Goal: Contribute content

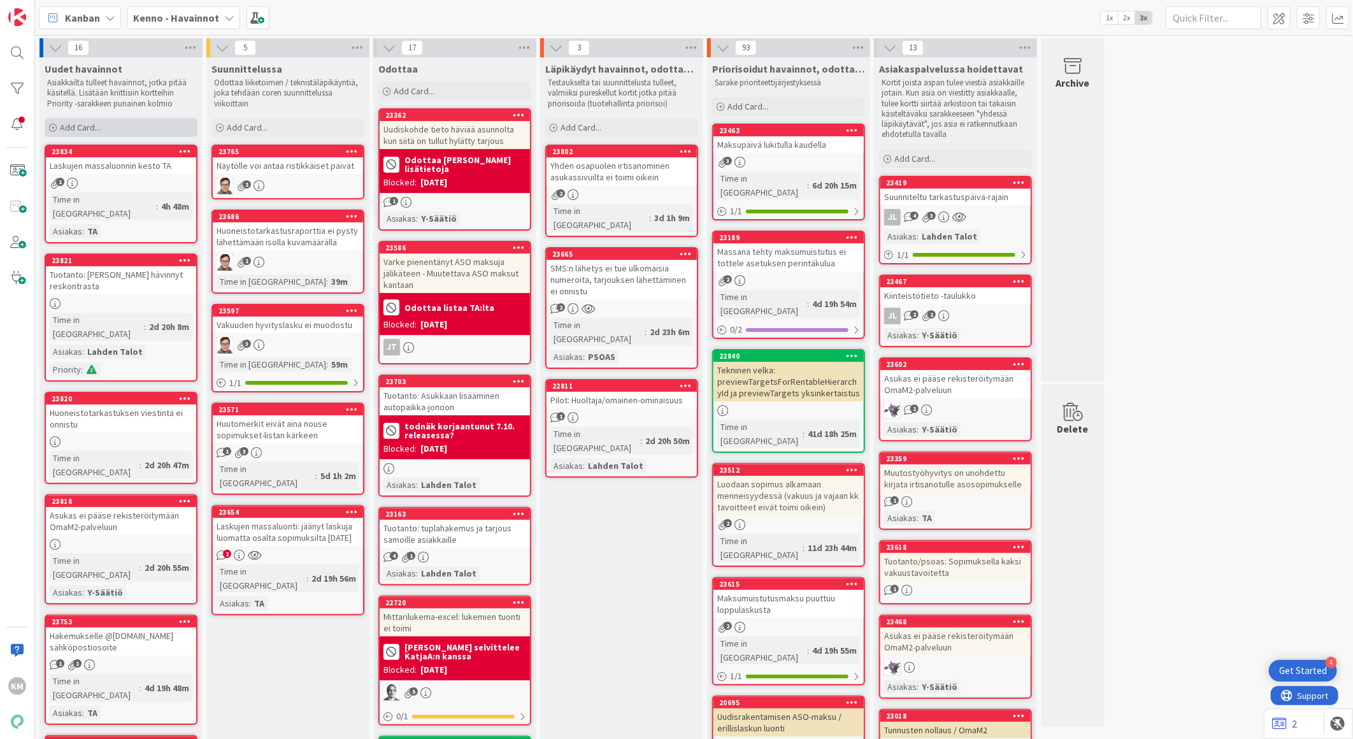
click at [92, 126] on span "Add Card..." at bounding box center [80, 127] width 41 height 11
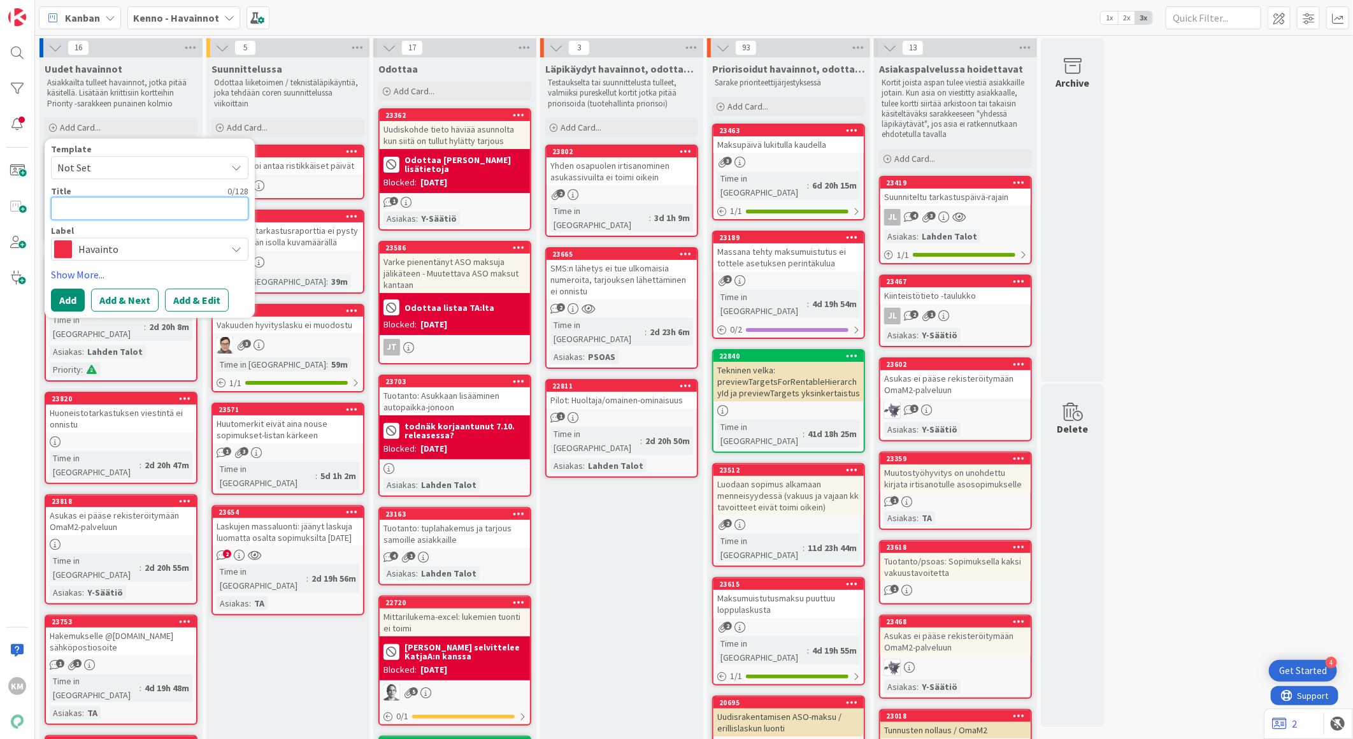
paste textarea "Irtisanominen muokkaaminen tai peruminen ei onnistu"
type textarea "Irtisanominen muokkaaminen tai peruminen ei onnistu"
type textarea "x"
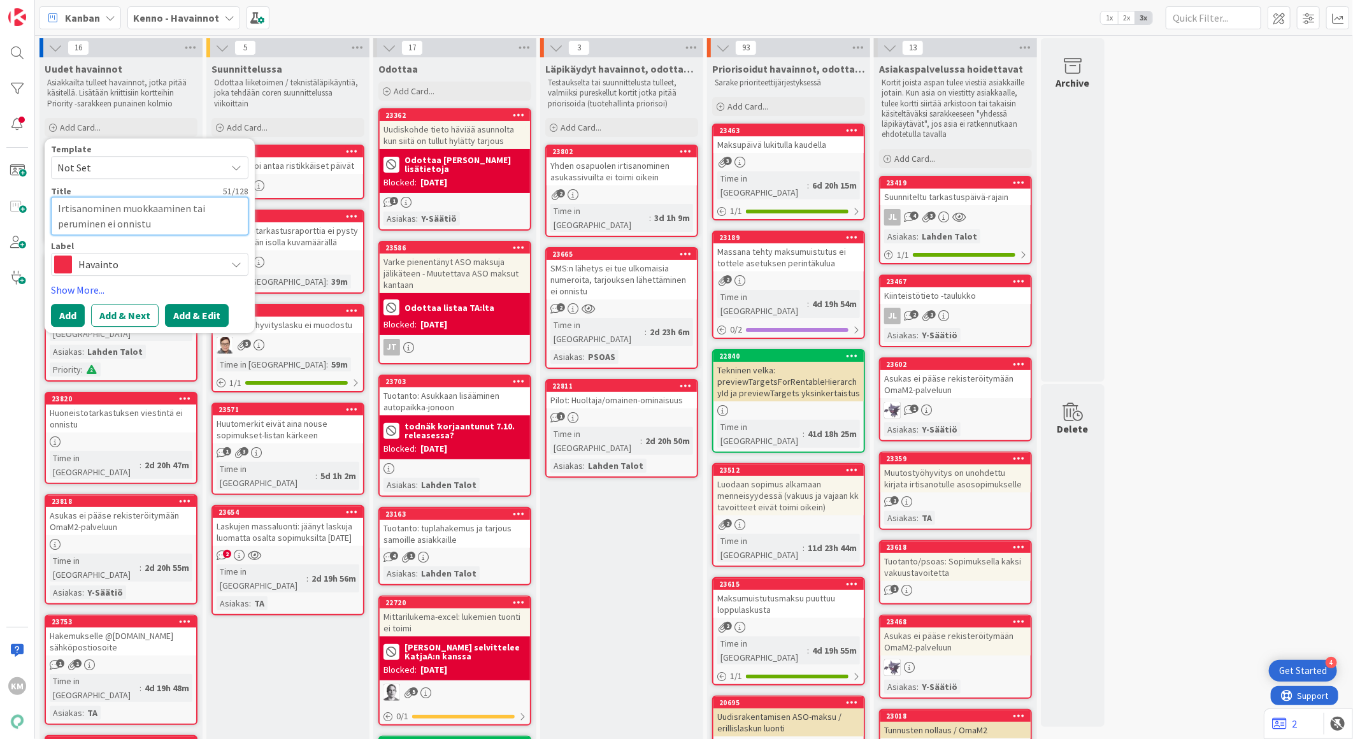
type textarea "Irtisanominen muokkaaminen tai peruminen ei onnistu"
click at [202, 312] on button "Add & Edit" at bounding box center [197, 315] width 64 height 23
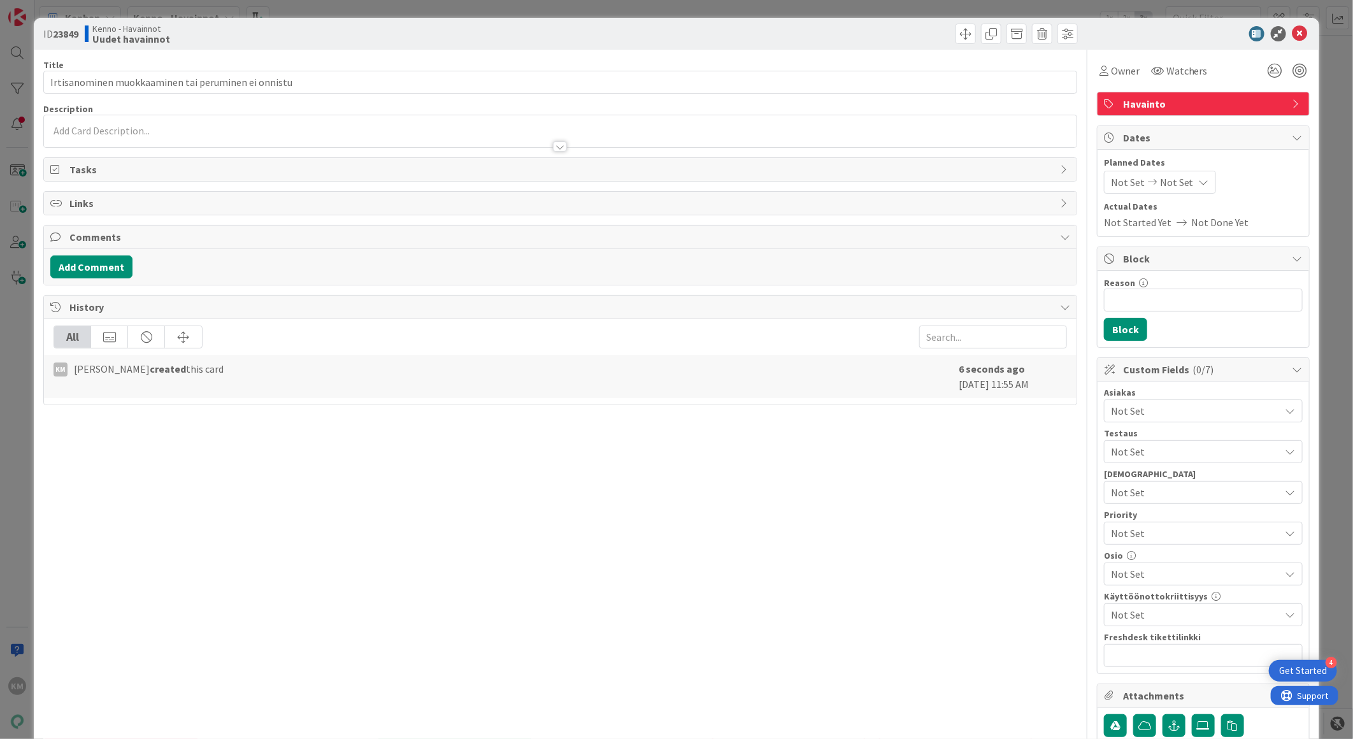
click at [117, 127] on div at bounding box center [560, 131] width 1032 height 32
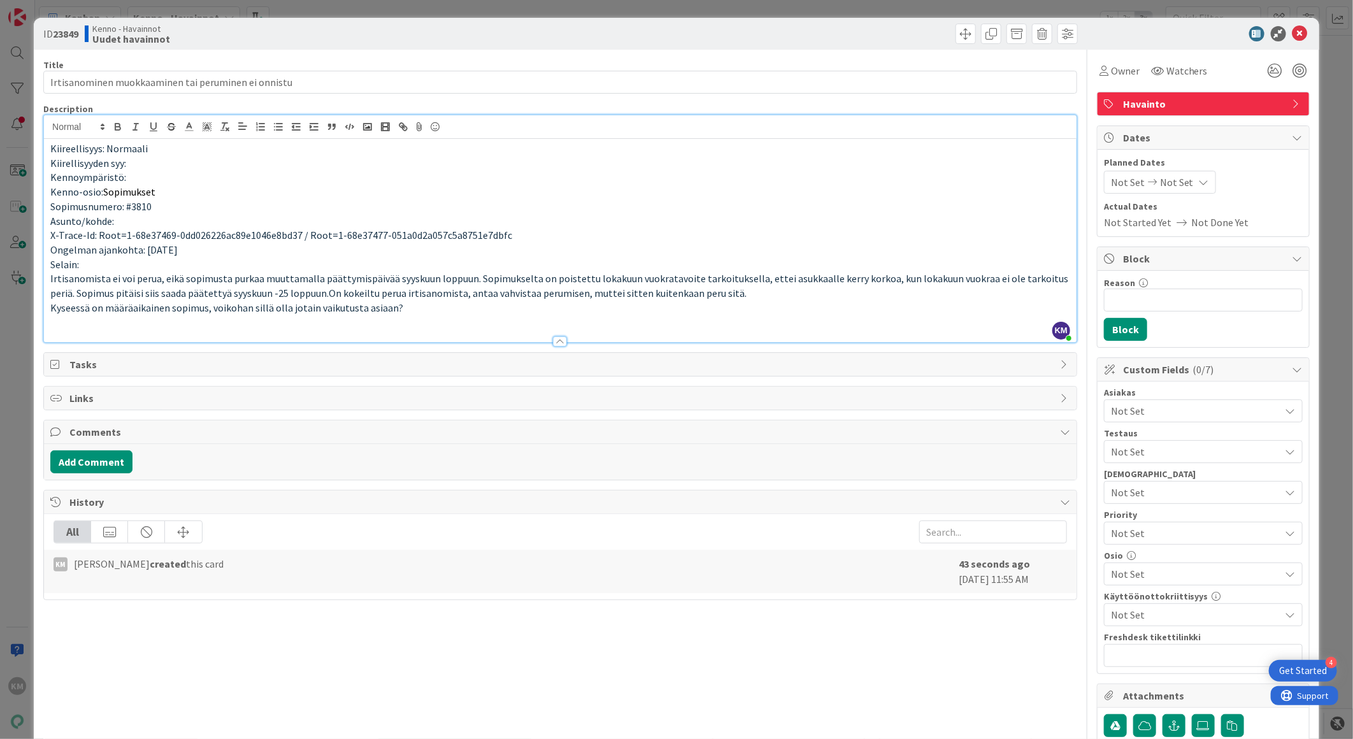
drag, startPoint x: 324, startPoint y: 294, endPoint x: 335, endPoint y: 300, distance: 12.8
click at [326, 294] on span "Irtisanomista ei voi perua, eikä sopimusta purkaa muuttamalla päättymispäivää s…" at bounding box center [560, 285] width 1020 height 27
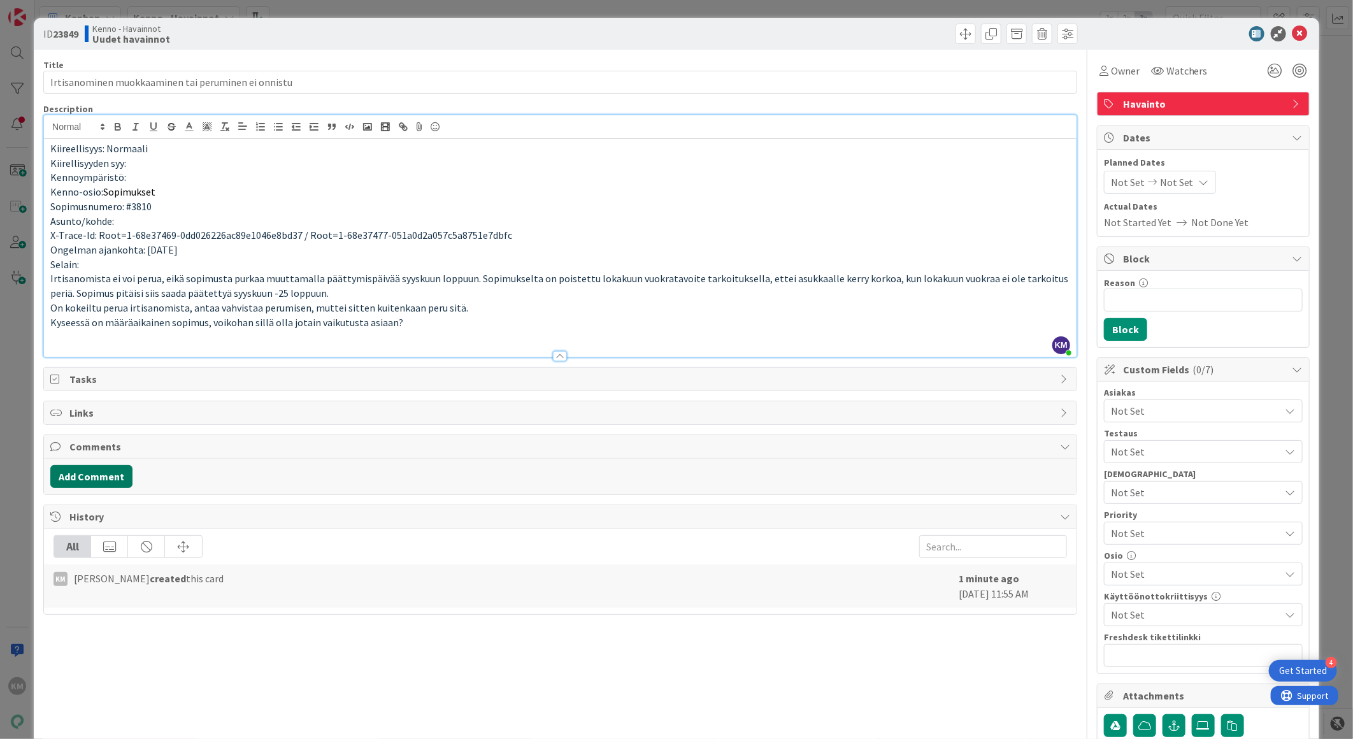
click at [103, 475] on button "Add Comment" at bounding box center [91, 476] width 82 height 23
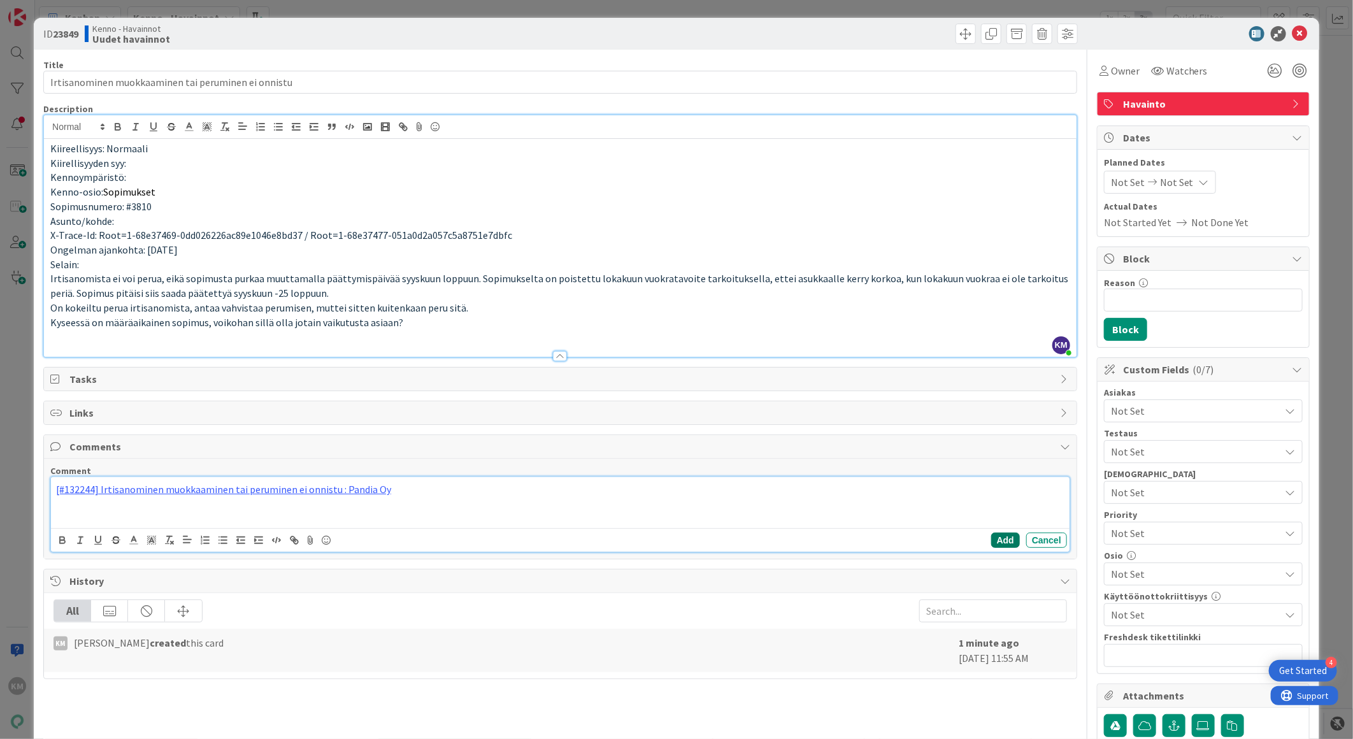
click at [991, 540] on button "Add" at bounding box center [1005, 539] width 29 height 15
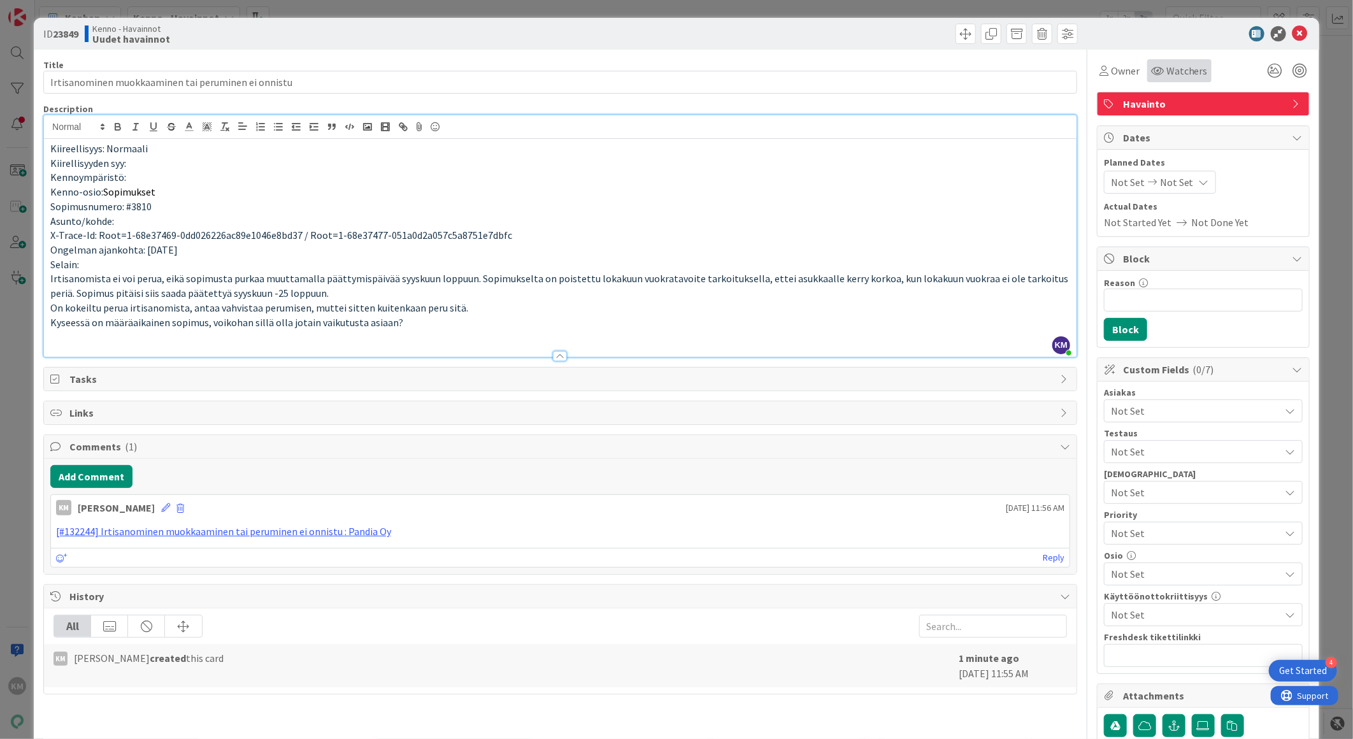
click at [1151, 64] on div "Watchers" at bounding box center [1179, 70] width 57 height 15
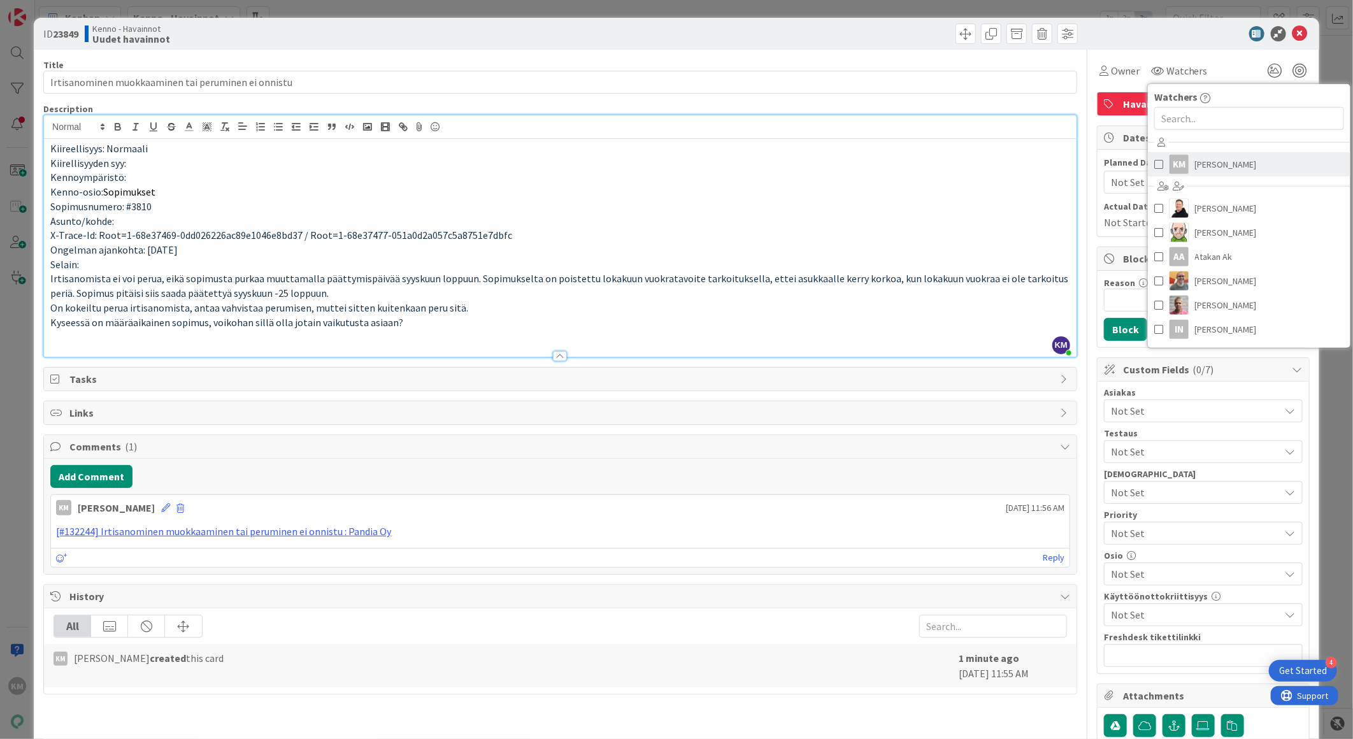
click at [1195, 164] on span "[PERSON_NAME]" at bounding box center [1226, 164] width 62 height 19
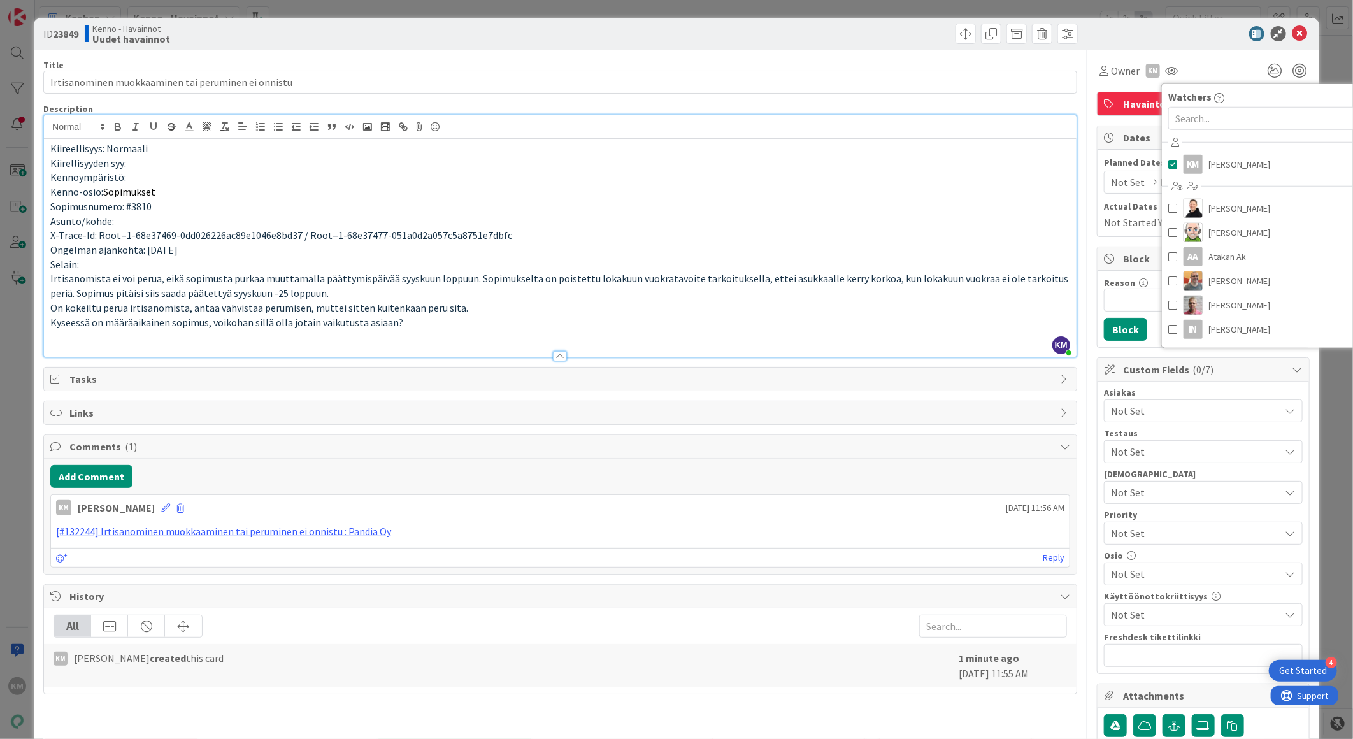
click at [1191, 43] on div "ID 23849 Kenno - Havainnot Uudet havainnot" at bounding box center [676, 34] width 1285 height 32
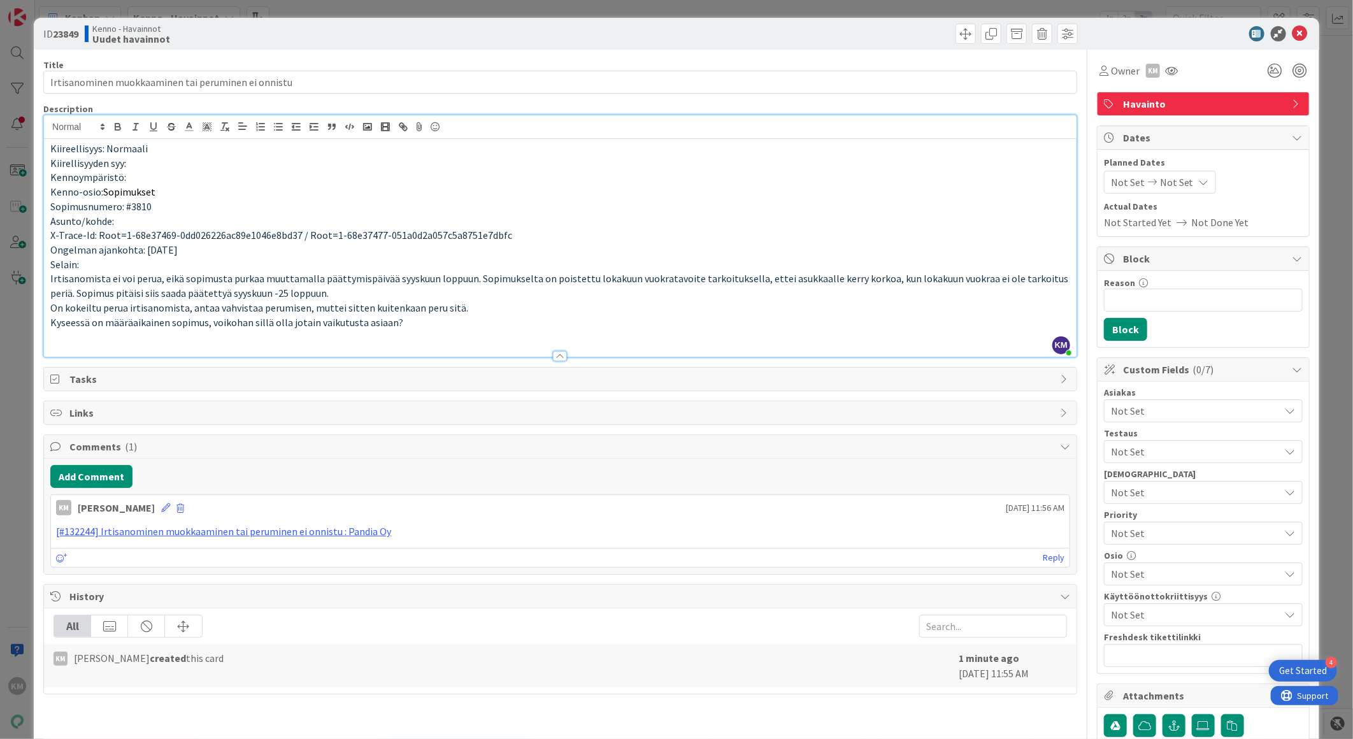
click at [1159, 415] on span "Not Set" at bounding box center [1195, 410] width 169 height 15
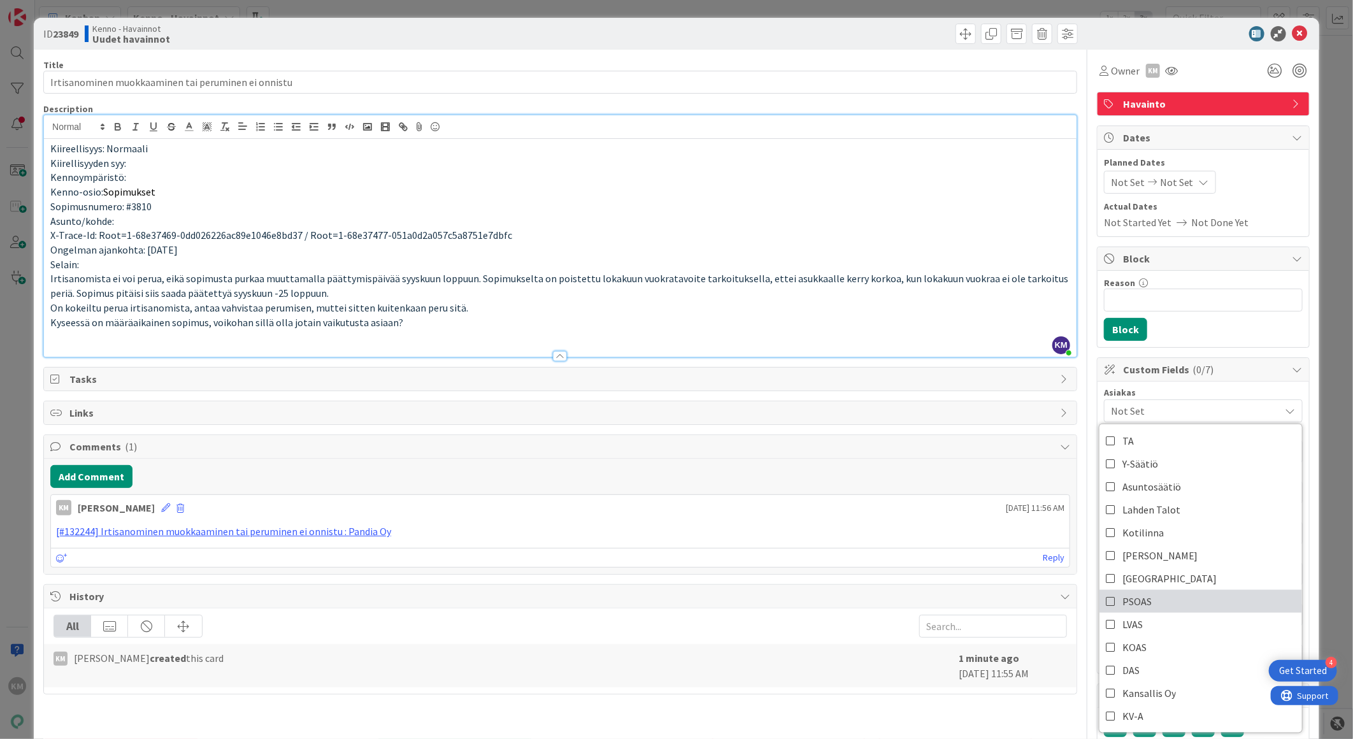
click at [1148, 604] on link "PSOAS" at bounding box center [1200, 601] width 203 height 23
click at [1176, 80] on div "Owner KM Watchers KM [PERSON_NAME] [PERSON_NAME] [PERSON_NAME] AA Atakan Ak [PE…" at bounding box center [1203, 70] width 213 height 23
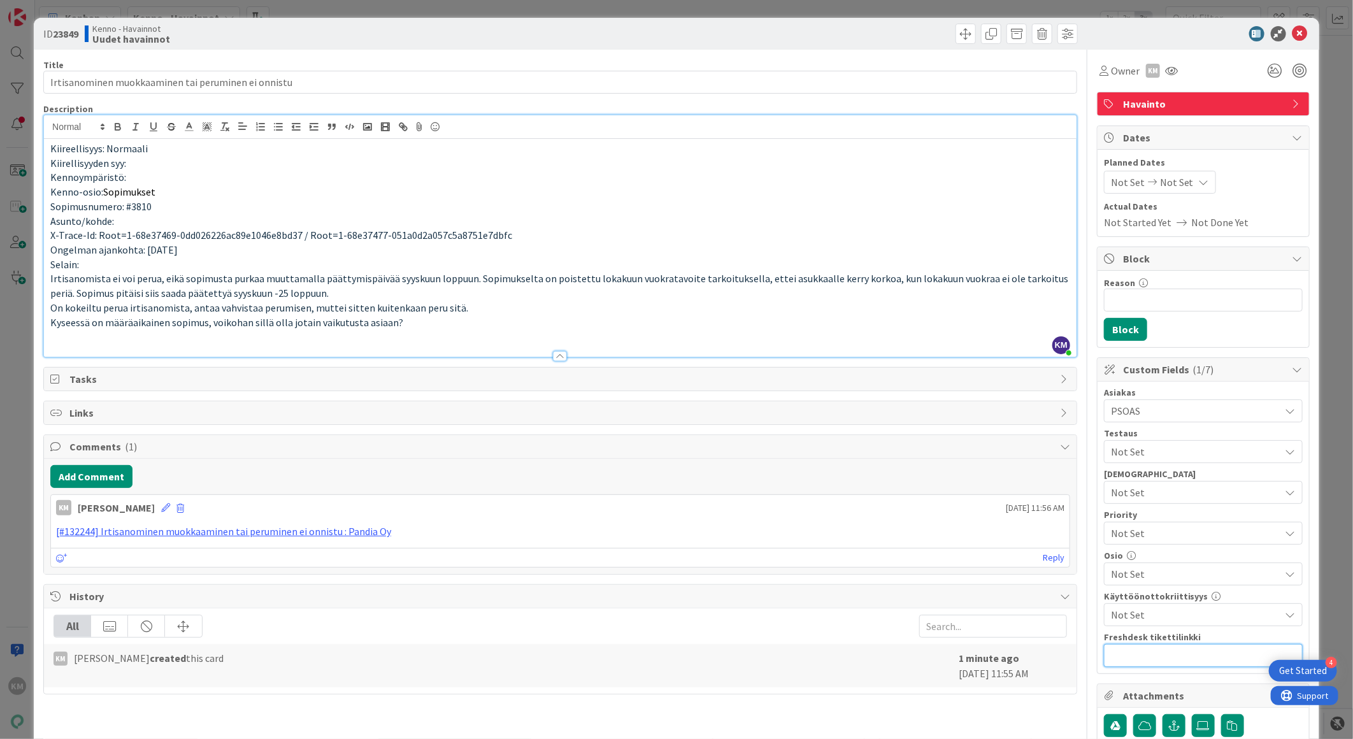
paste input "[URL][DOMAIN_NAME]"
type input "[URL][DOMAIN_NAME]"
click at [70, 34] on b "23849" at bounding box center [65, 33] width 25 height 13
copy b "23849"
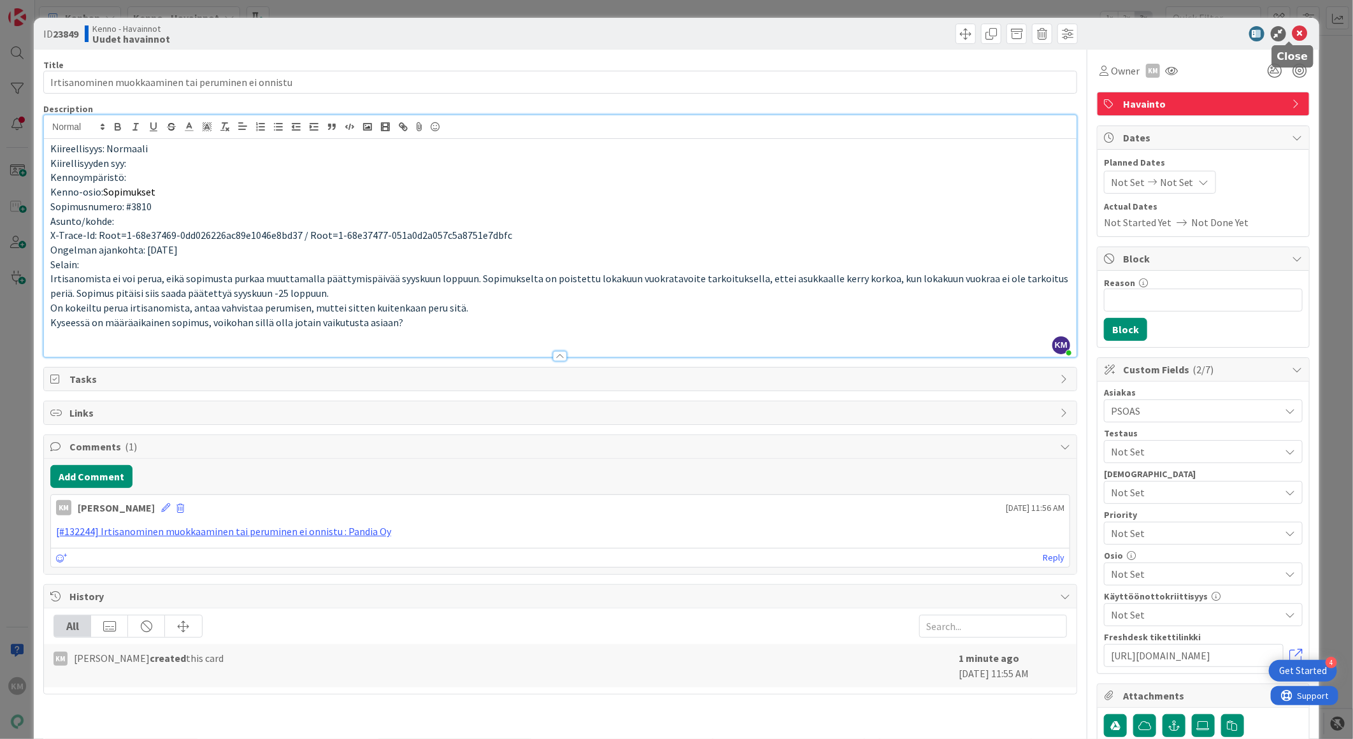
click at [1292, 33] on icon at bounding box center [1299, 33] width 15 height 15
